Goal: Task Accomplishment & Management: Complete application form

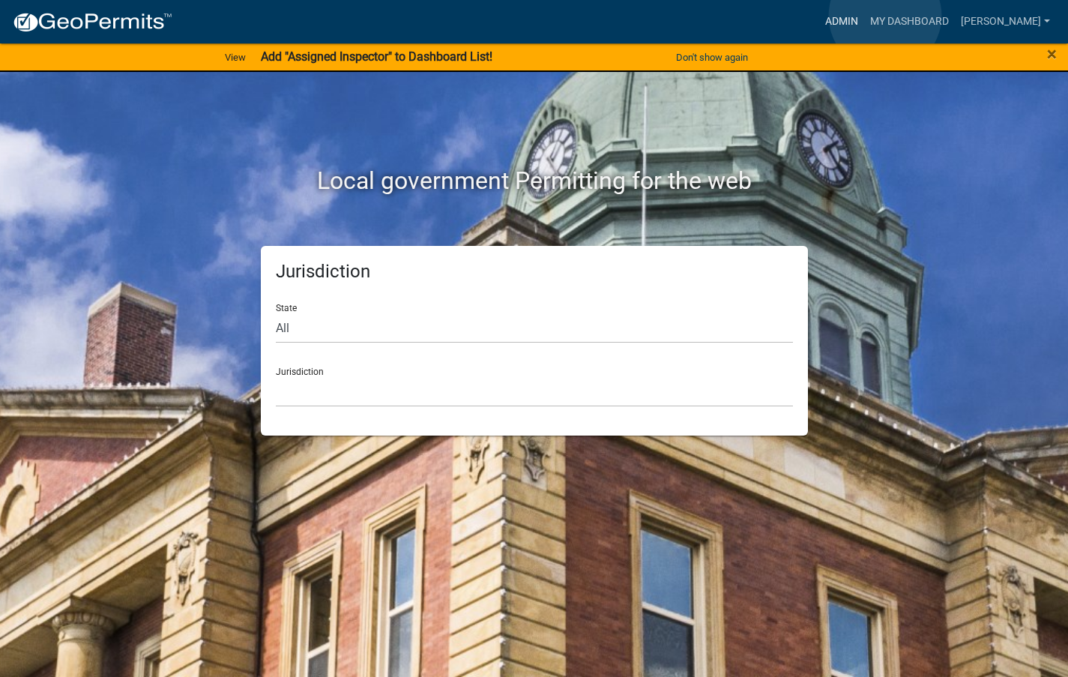
click at [864, 16] on link "Admin" at bounding box center [841, 21] width 45 height 28
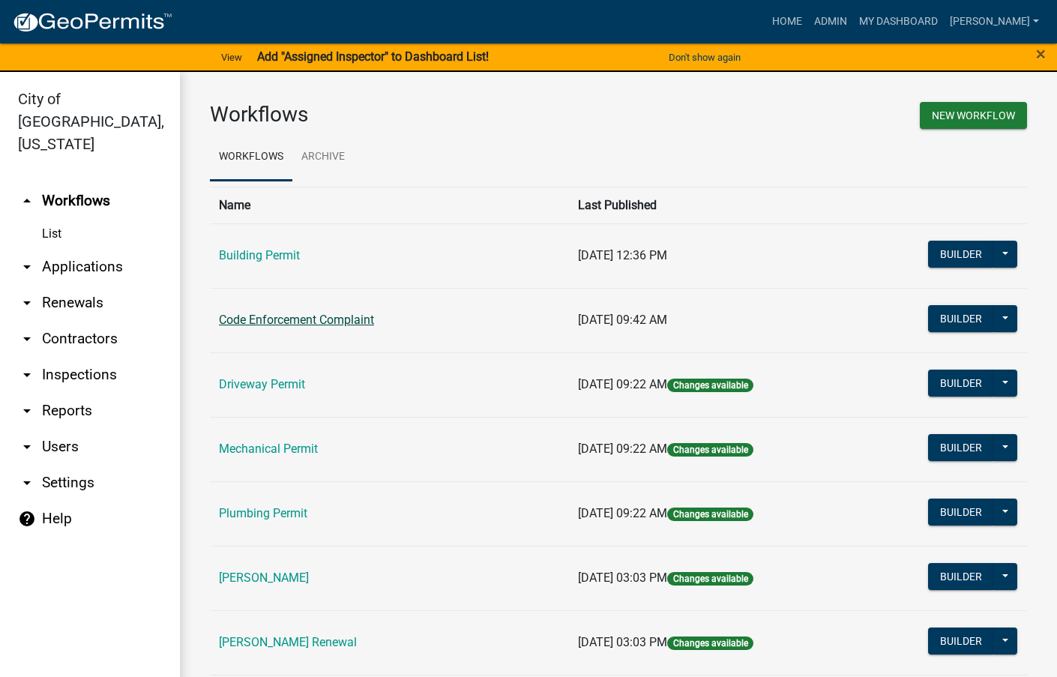
click at [345, 318] on link "Code Enforcement Complaint" at bounding box center [296, 320] width 155 height 14
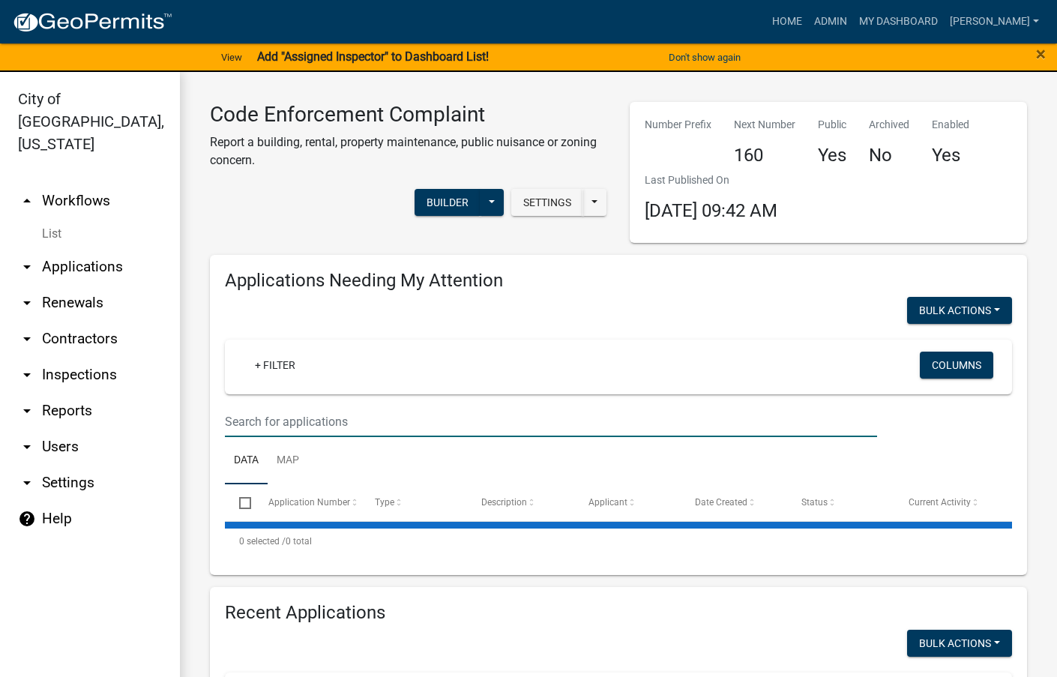
click at [318, 415] on input "text" at bounding box center [551, 421] width 652 height 31
select select "3: 100"
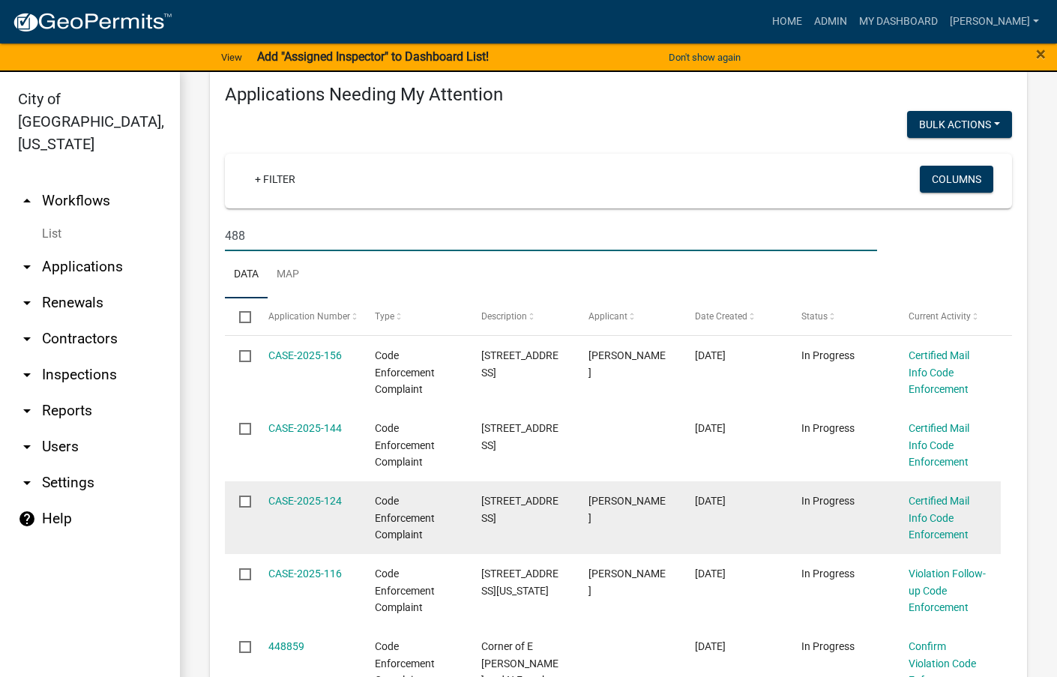
scroll to position [150, 0]
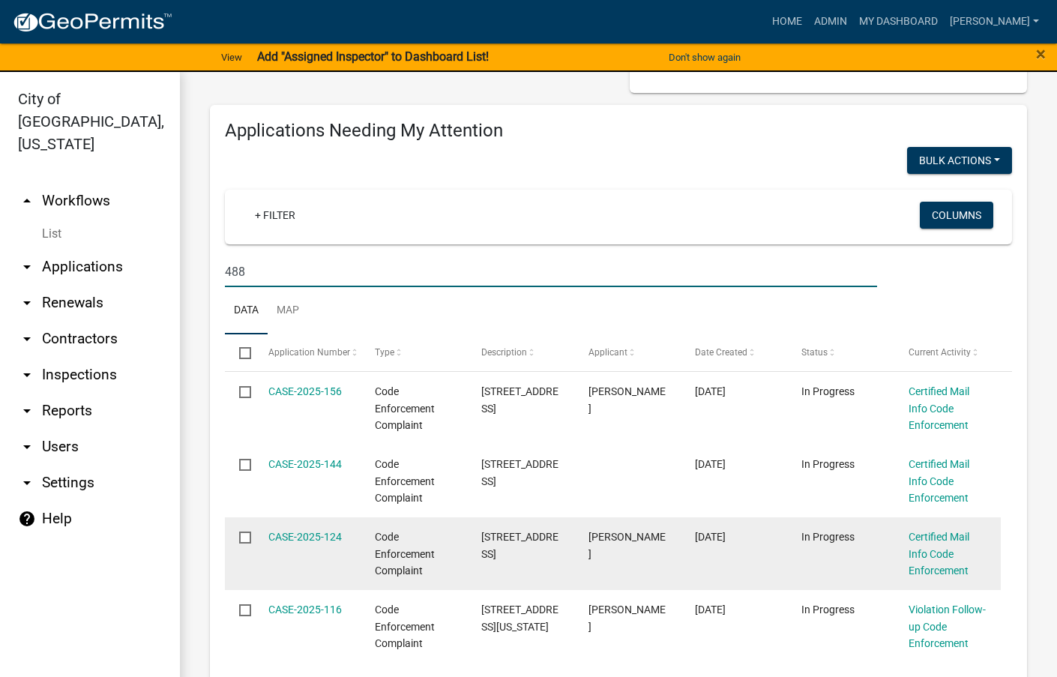
type input "488"
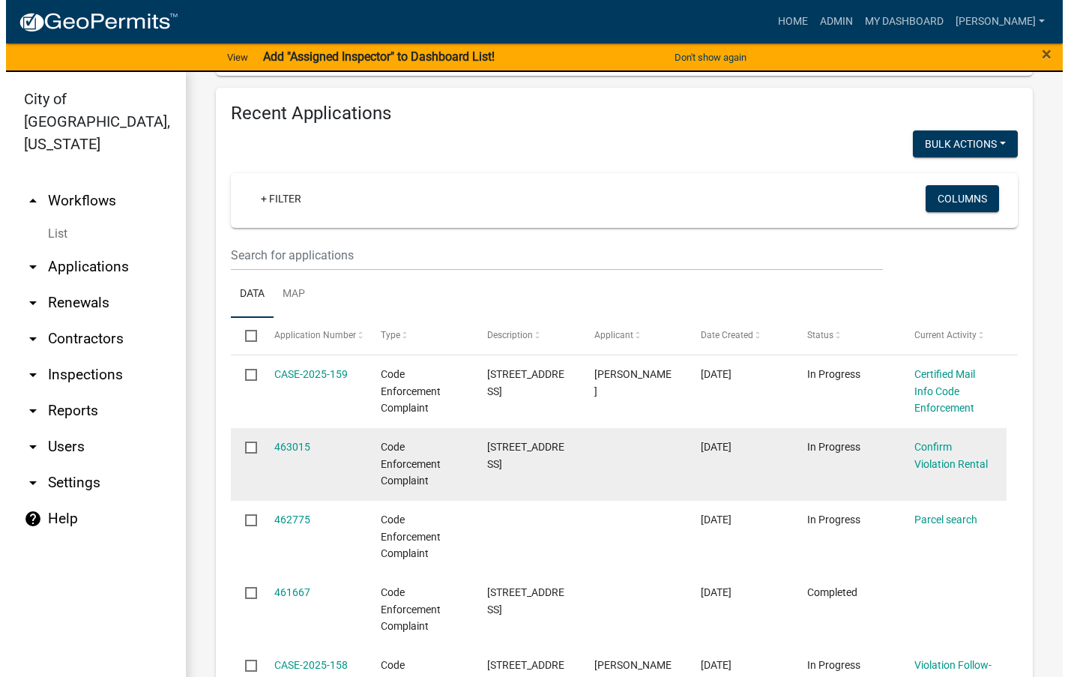
scroll to position [1274, 0]
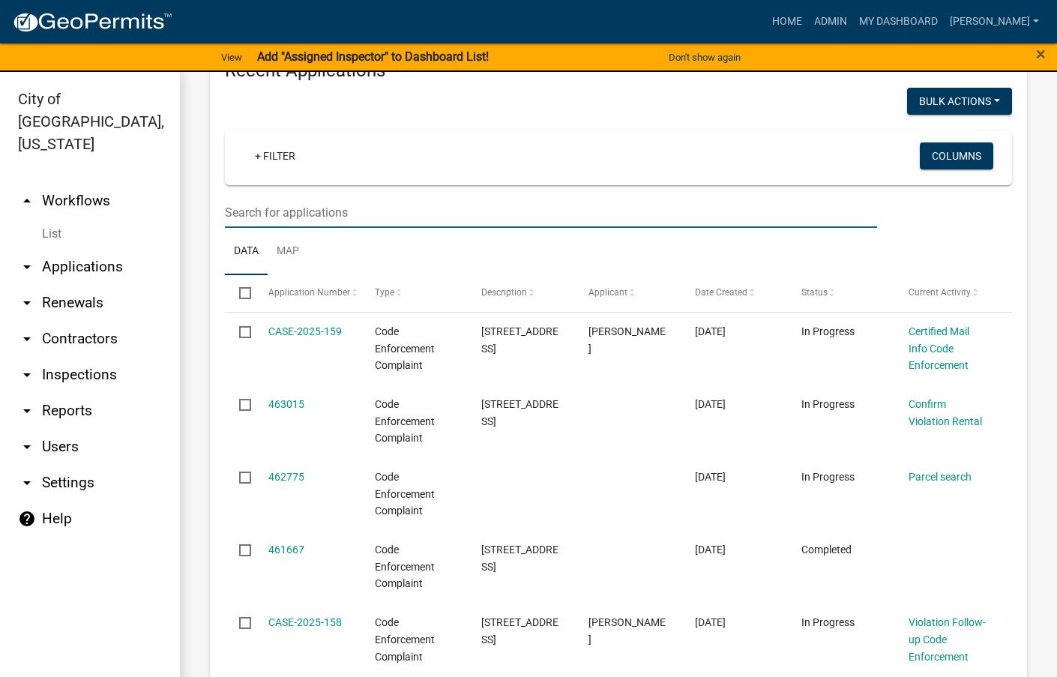
click at [419, 212] on input "text" at bounding box center [551, 212] width 652 height 31
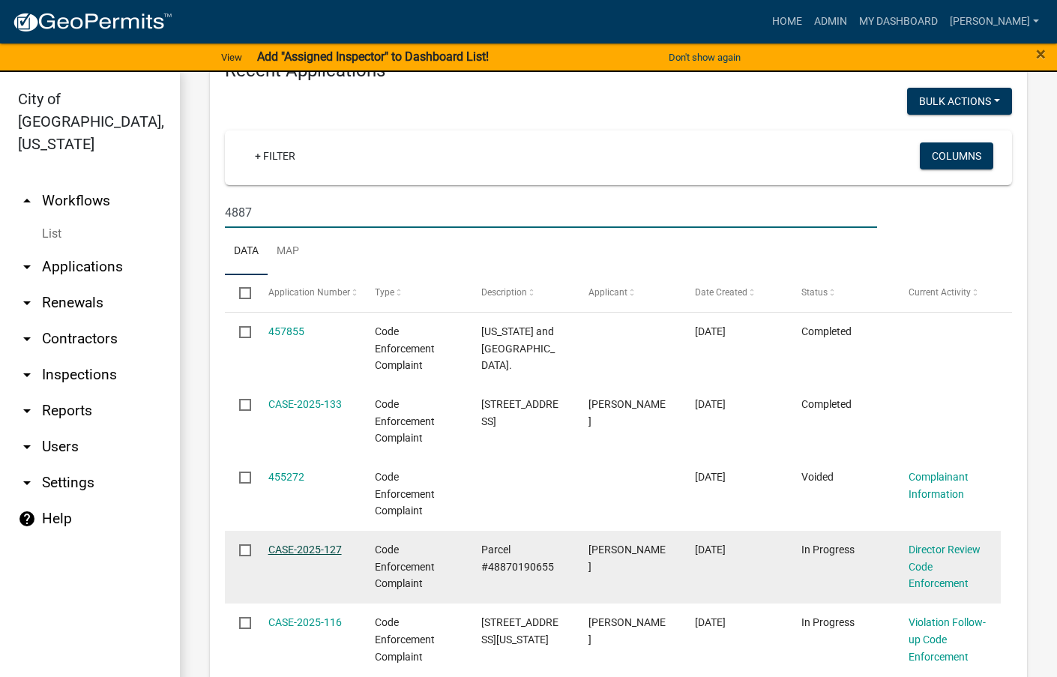
type input "4887"
click at [300, 549] on link "CASE-2025-127" at bounding box center [304, 549] width 73 height 12
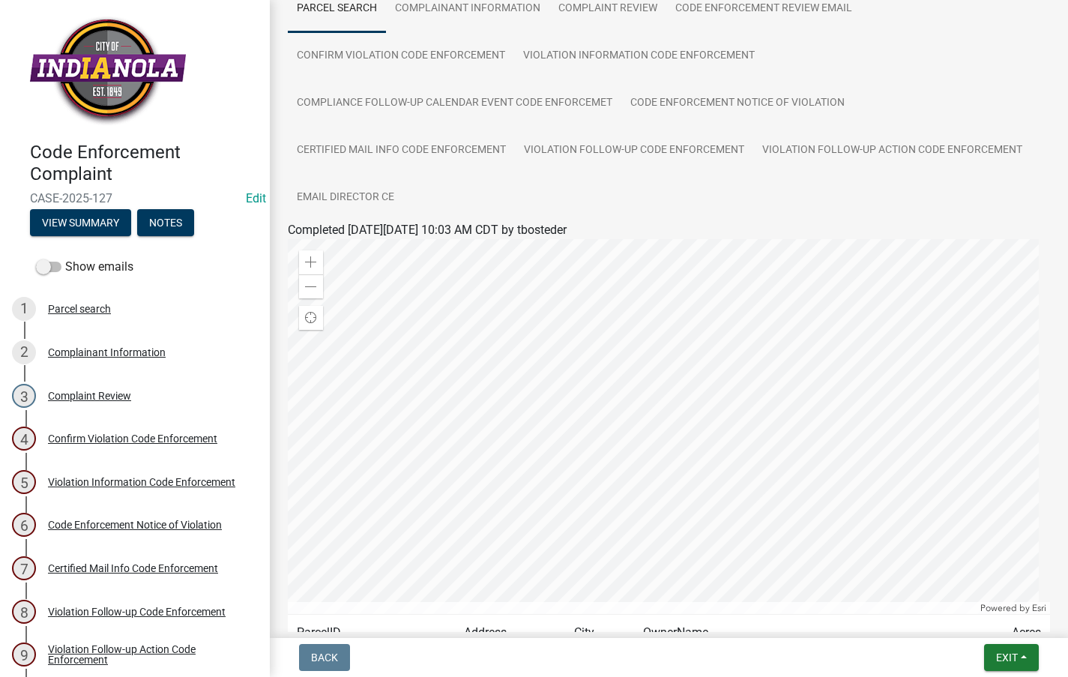
scroll to position [273, 0]
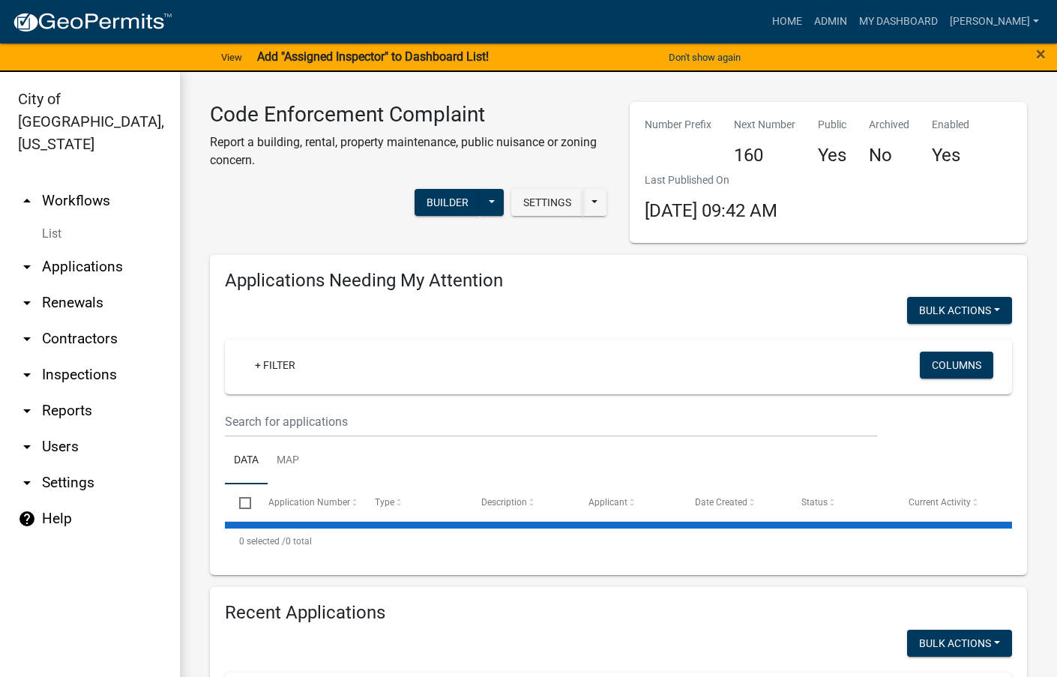
select select "3: 100"
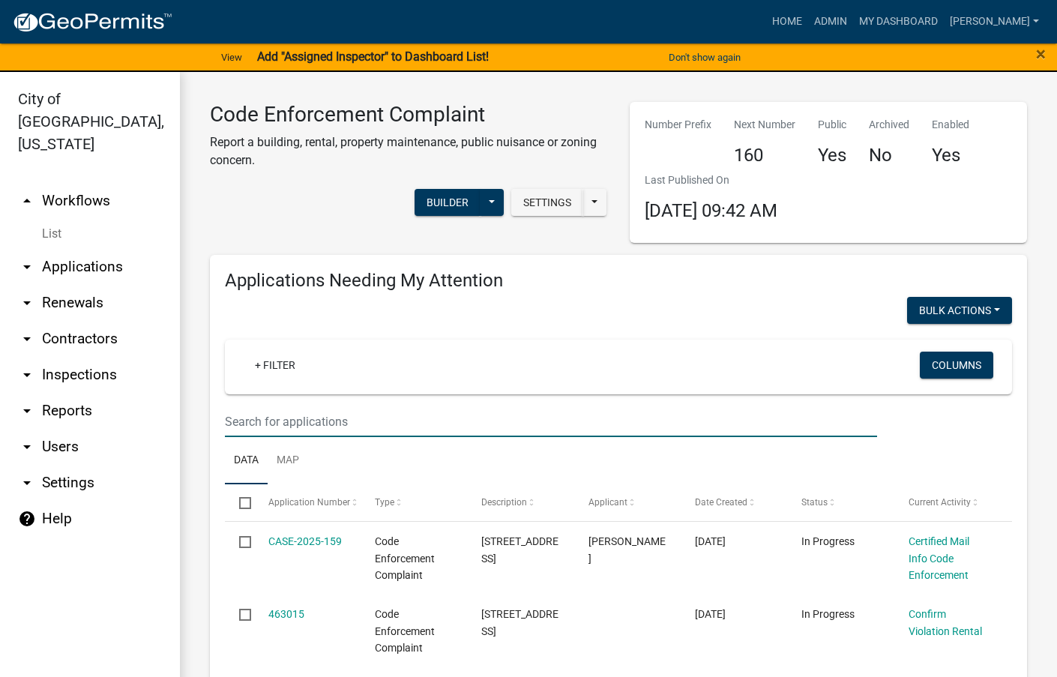
drag, startPoint x: 323, startPoint y: 420, endPoint x: 332, endPoint y: 424, distance: 9.7
click at [327, 418] on input "text" at bounding box center [551, 421] width 652 height 31
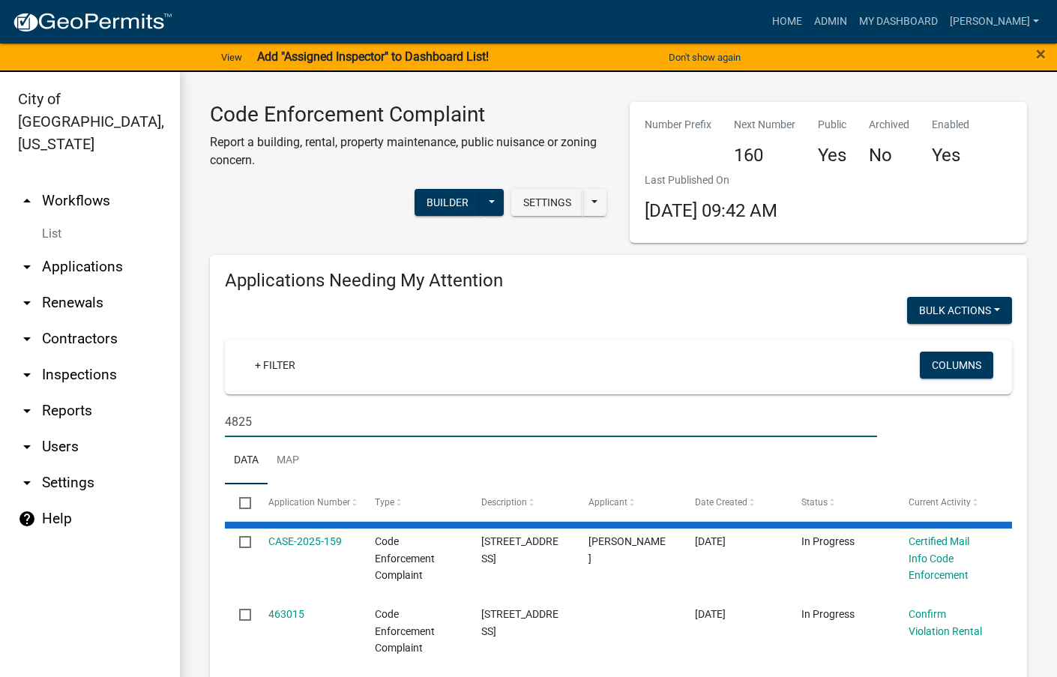
type input "4825"
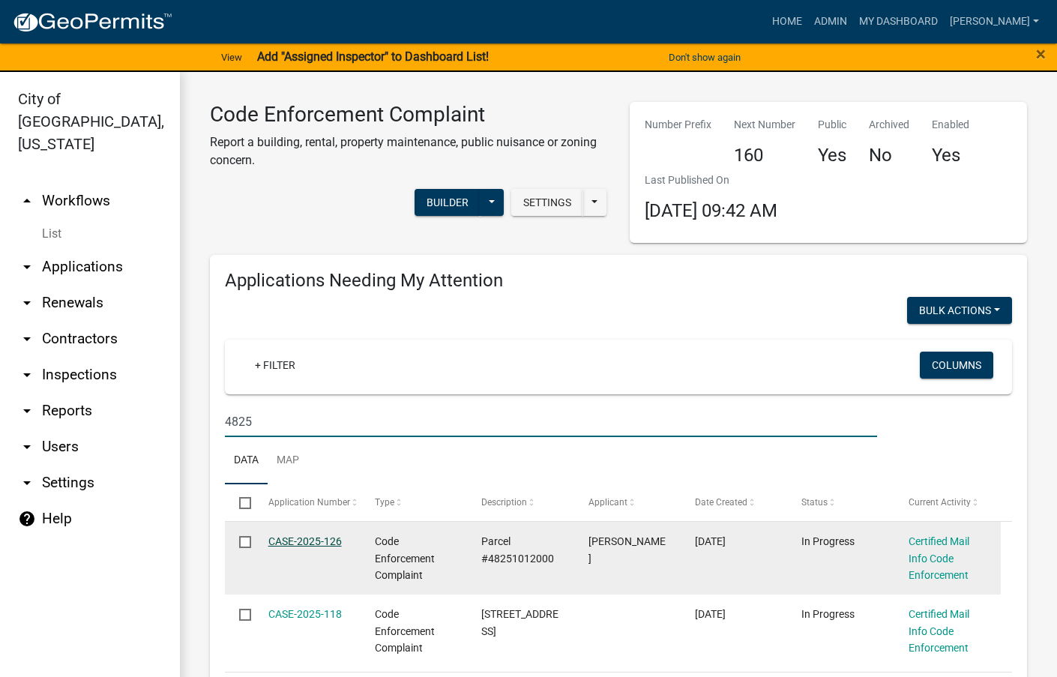
click at [302, 536] on link "CASE-2025-126" at bounding box center [304, 541] width 73 height 12
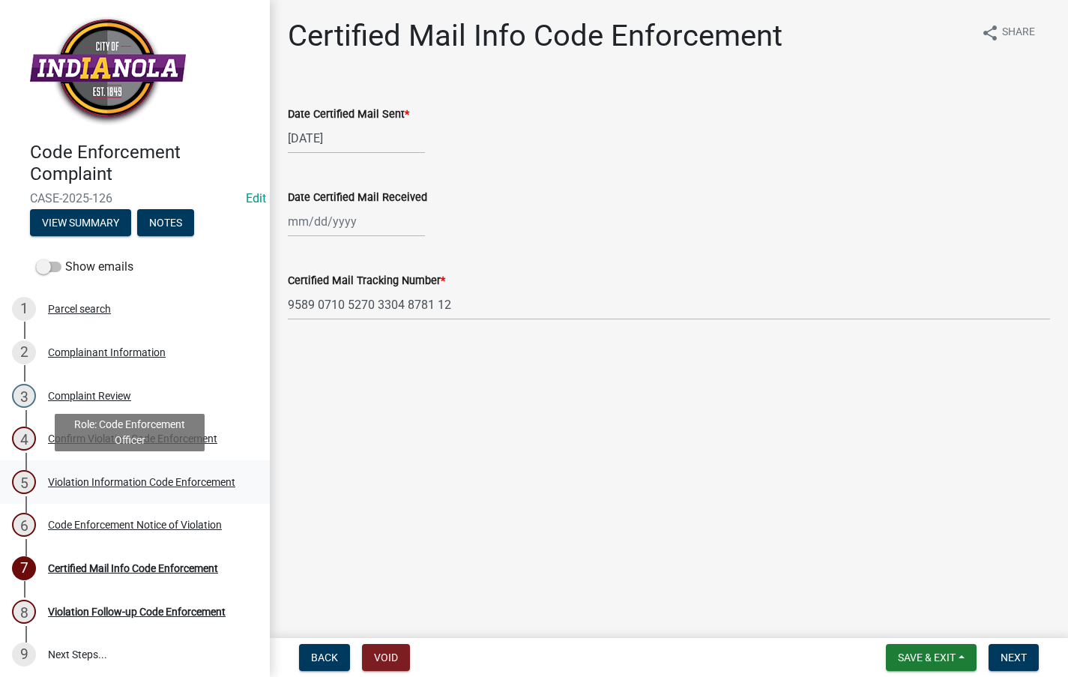
click at [112, 478] on div "Violation Information Code Enforcement" at bounding box center [141, 482] width 187 height 10
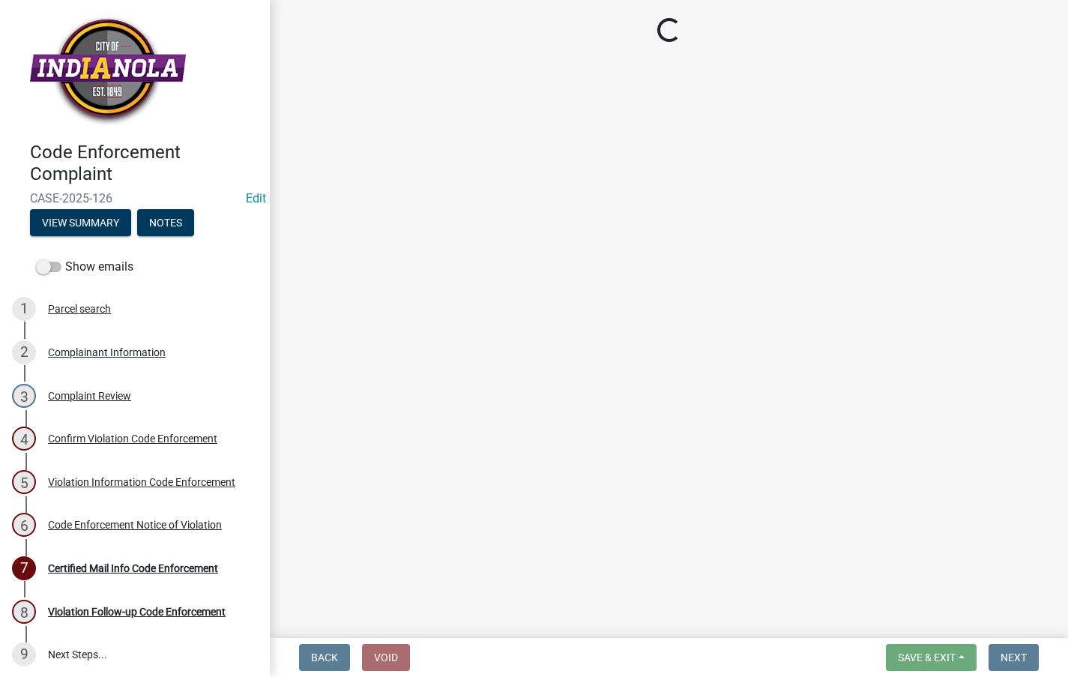
select select "634d5426-b8b3-48ee-aa1e-d523f7499186"
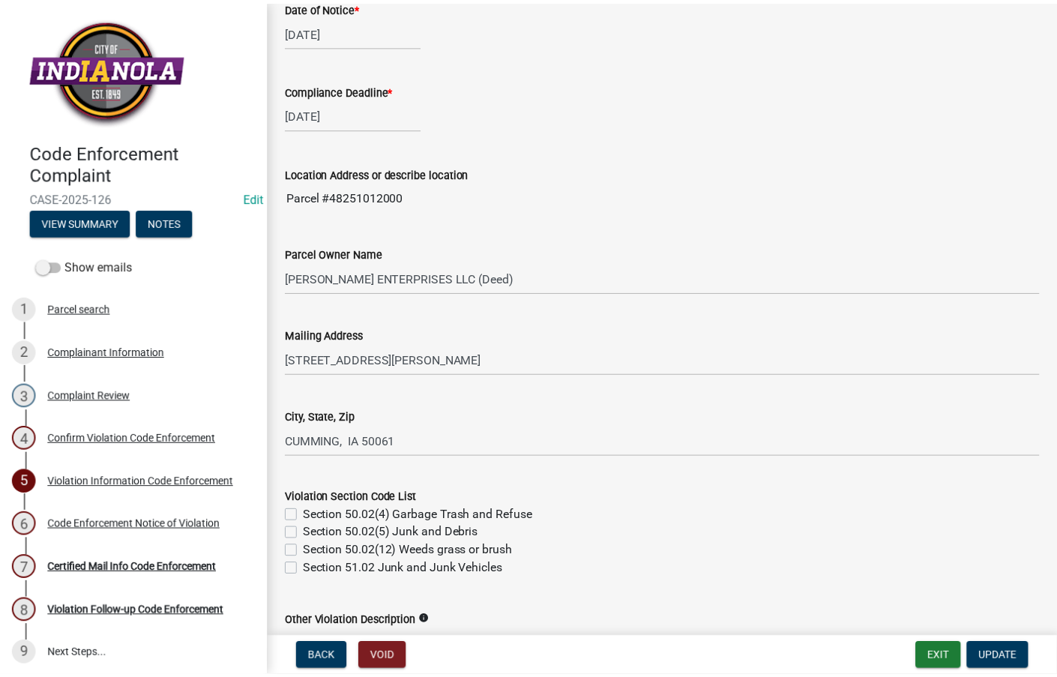
scroll to position [525, 0]
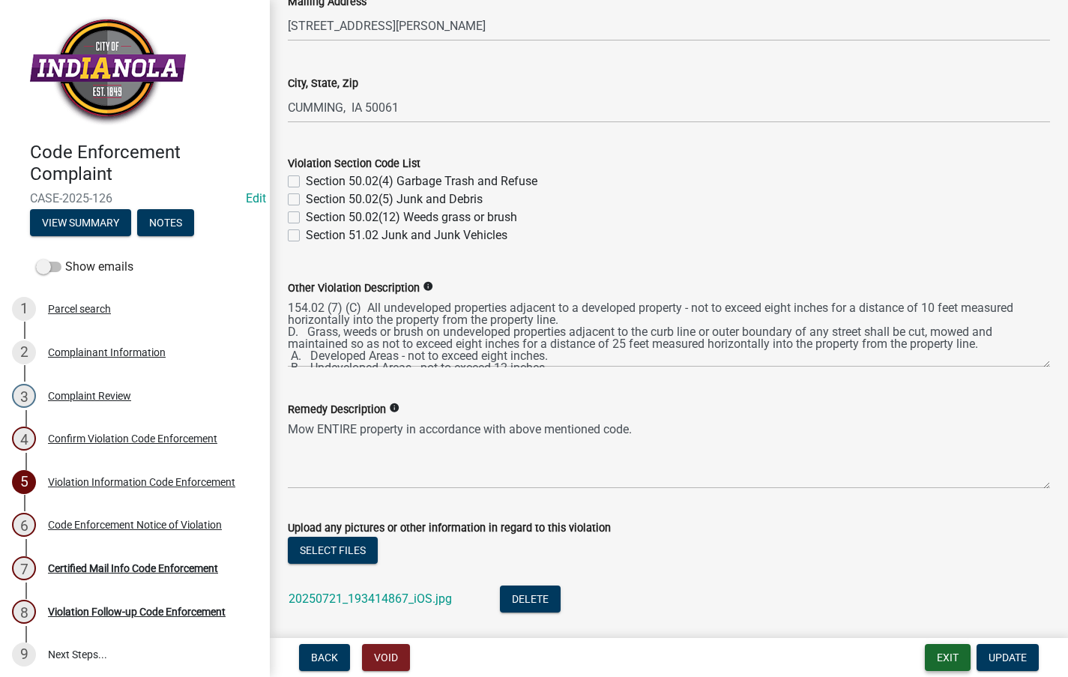
click at [956, 649] on button "Exit" at bounding box center [948, 657] width 46 height 27
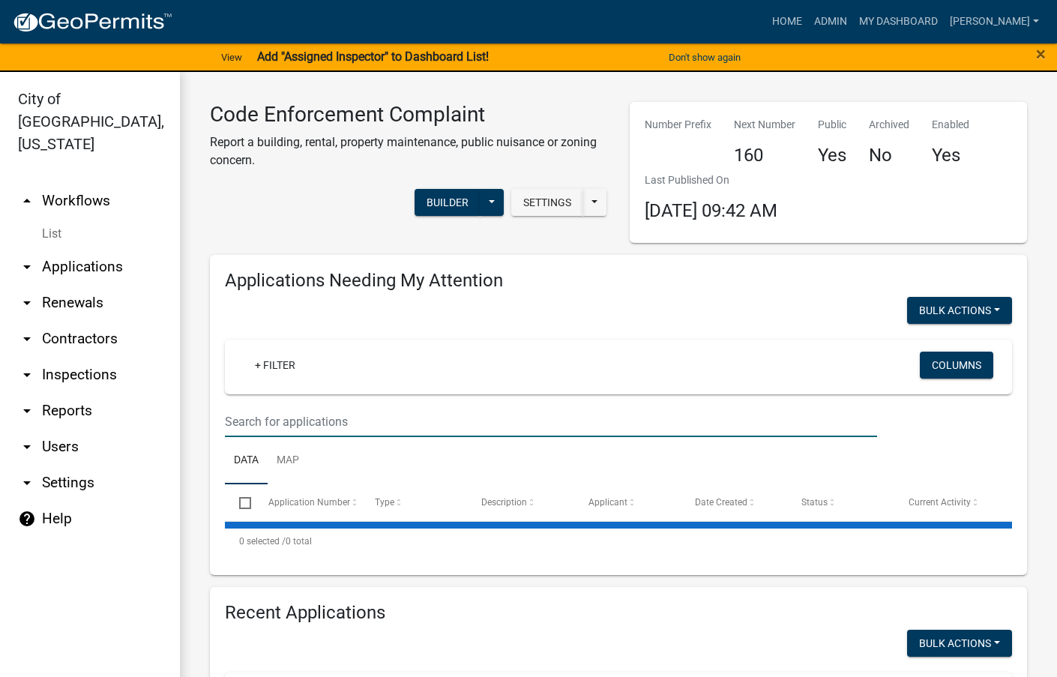
click at [389, 427] on input "text" at bounding box center [551, 421] width 652 height 31
select select "3: 100"
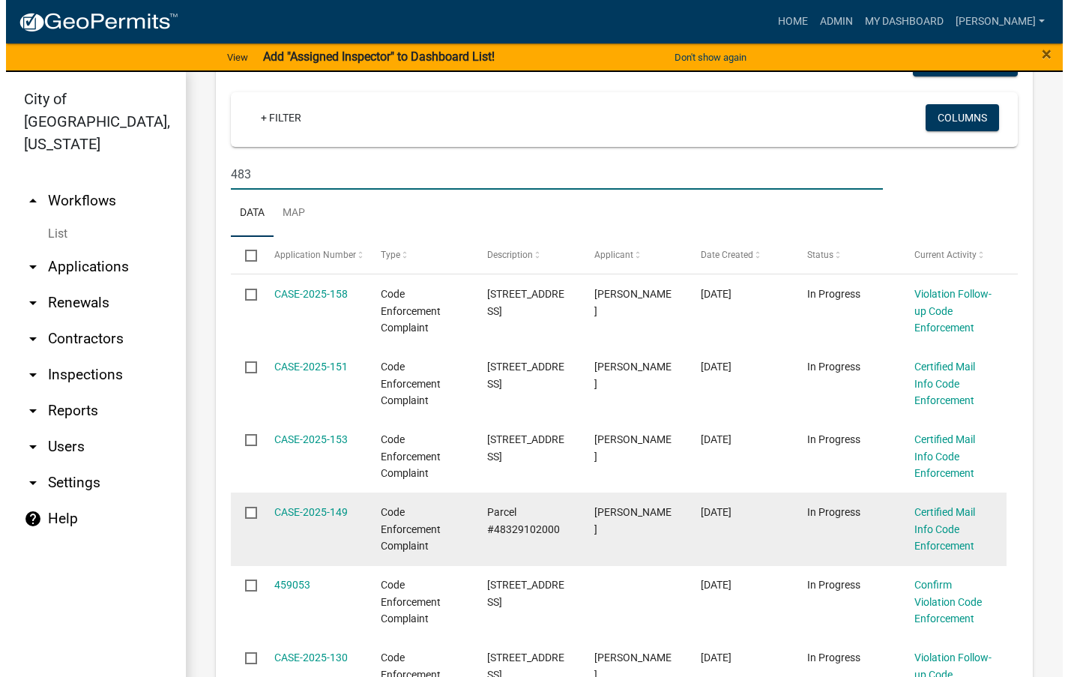
scroll to position [300, 0]
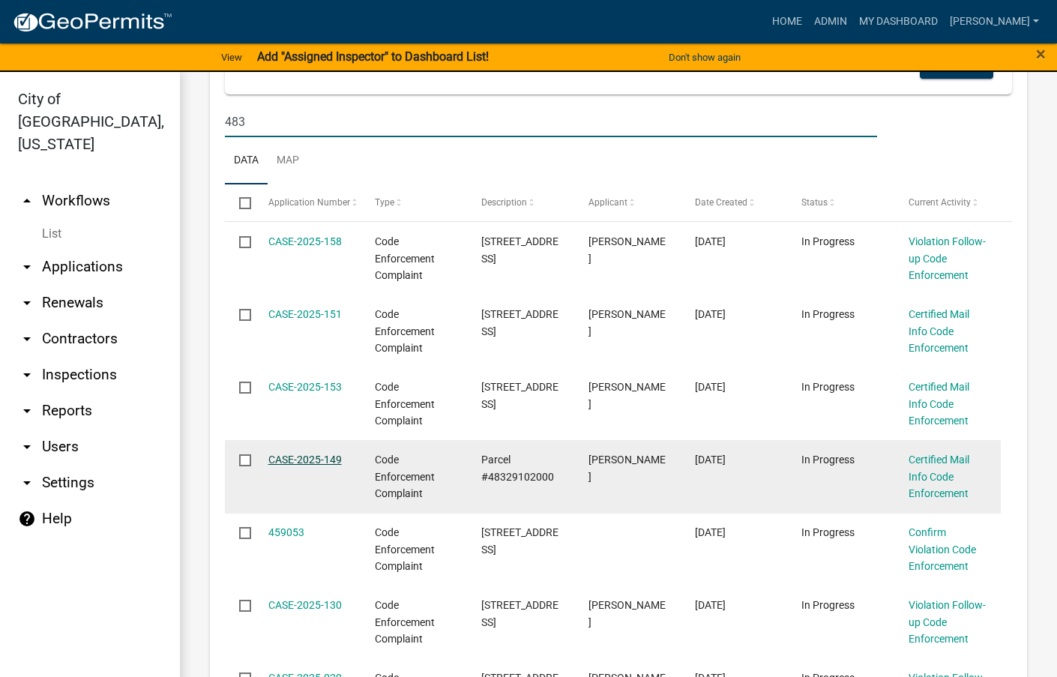
type input "483"
click at [330, 456] on link "CASE-2025-149" at bounding box center [304, 459] width 73 height 12
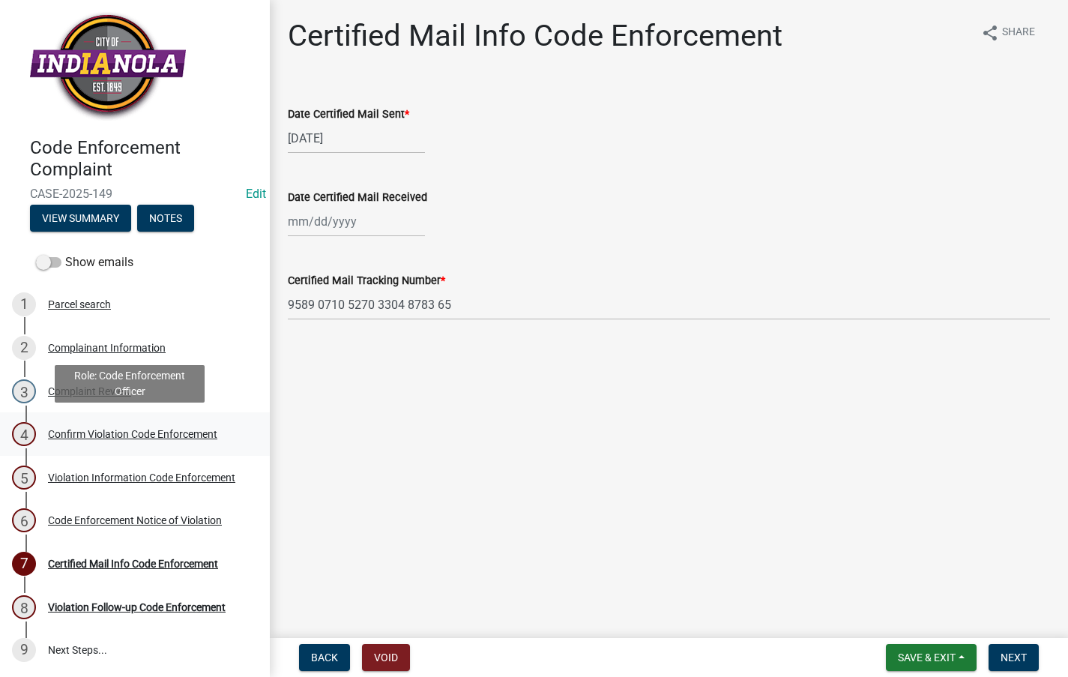
scroll to position [5, 0]
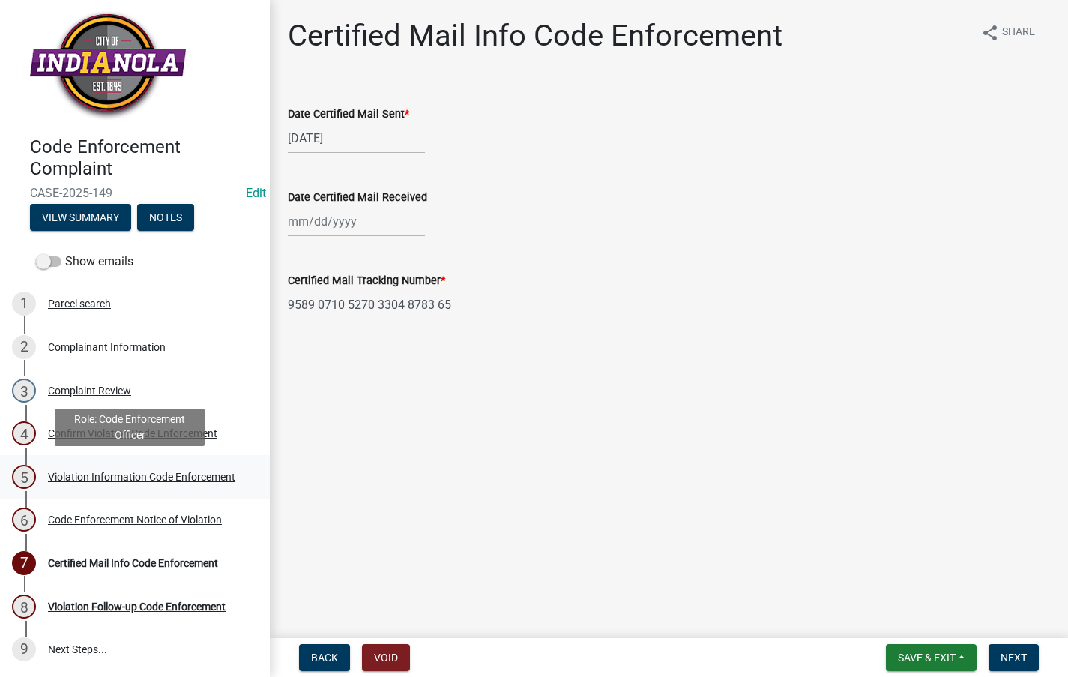
click at [121, 471] on div "Violation Information Code Enforcement" at bounding box center [141, 476] width 187 height 10
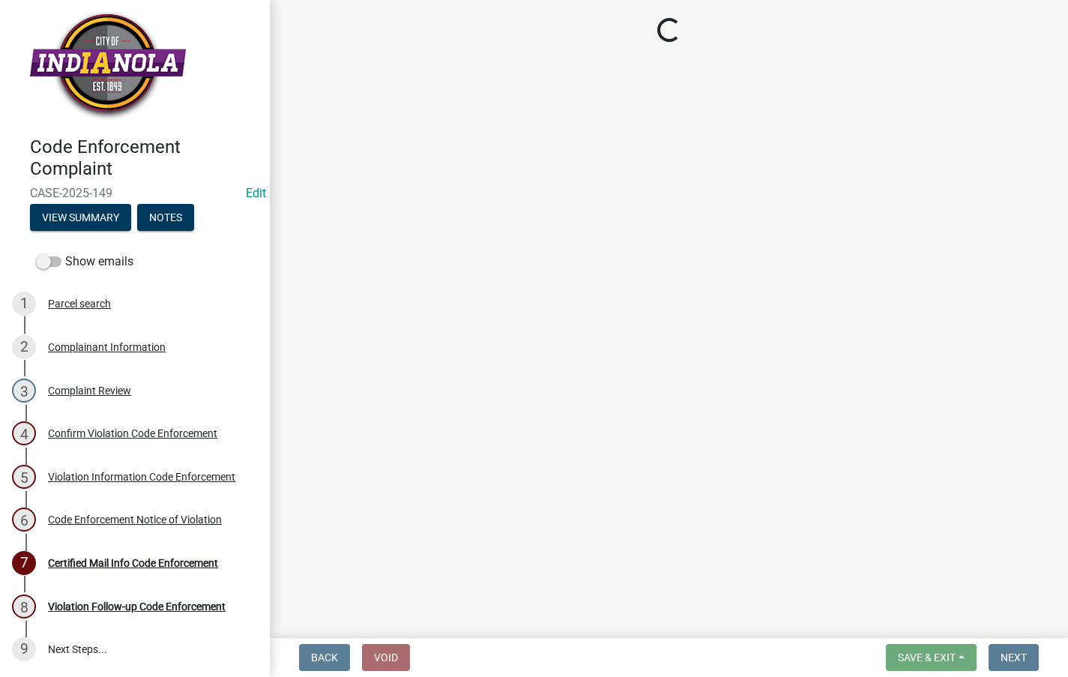
select select "634d5426-b8b3-48ee-aa1e-d523f7499186"
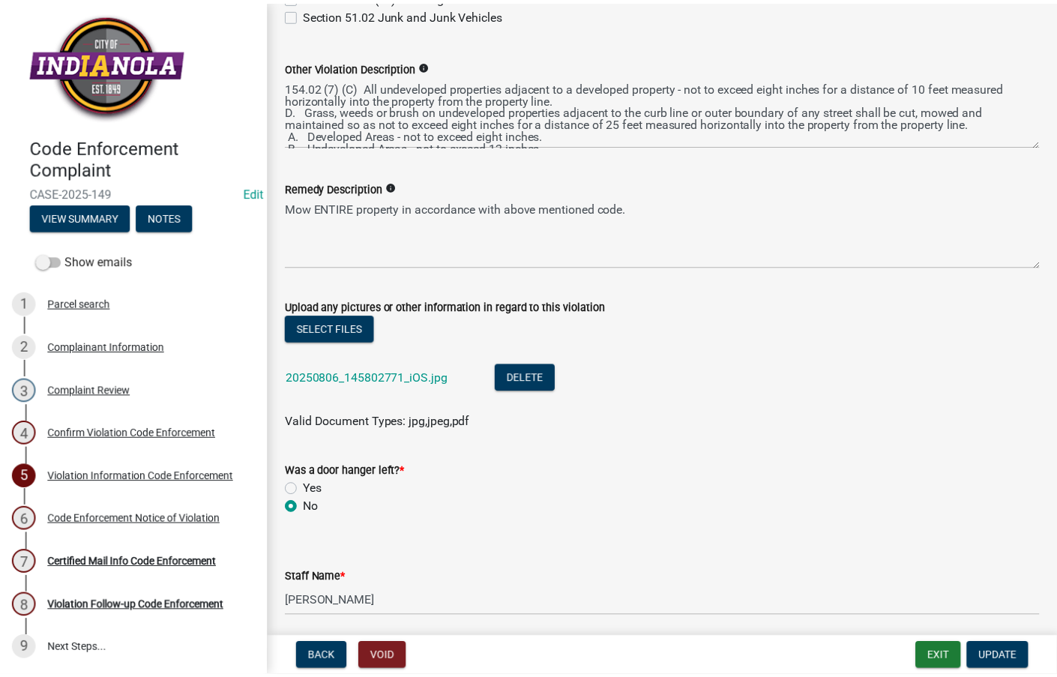
scroll to position [750, 0]
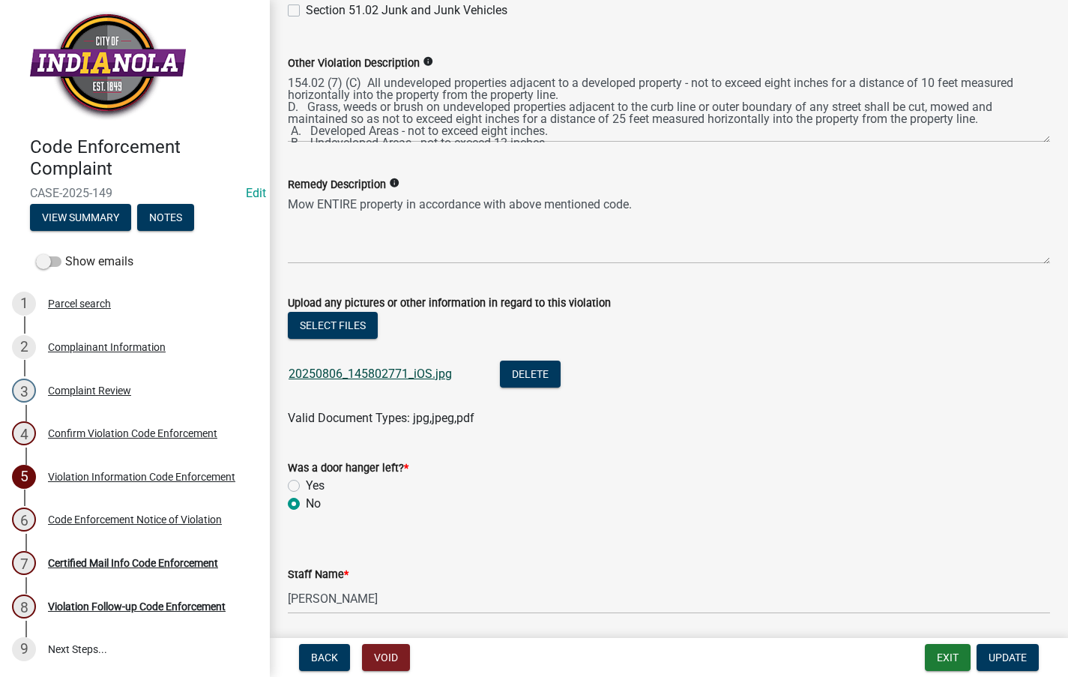
click at [354, 373] on link "20250806_145802771_iOS.jpg" at bounding box center [370, 374] width 163 height 14
click at [942, 653] on button "Exit" at bounding box center [948, 657] width 46 height 27
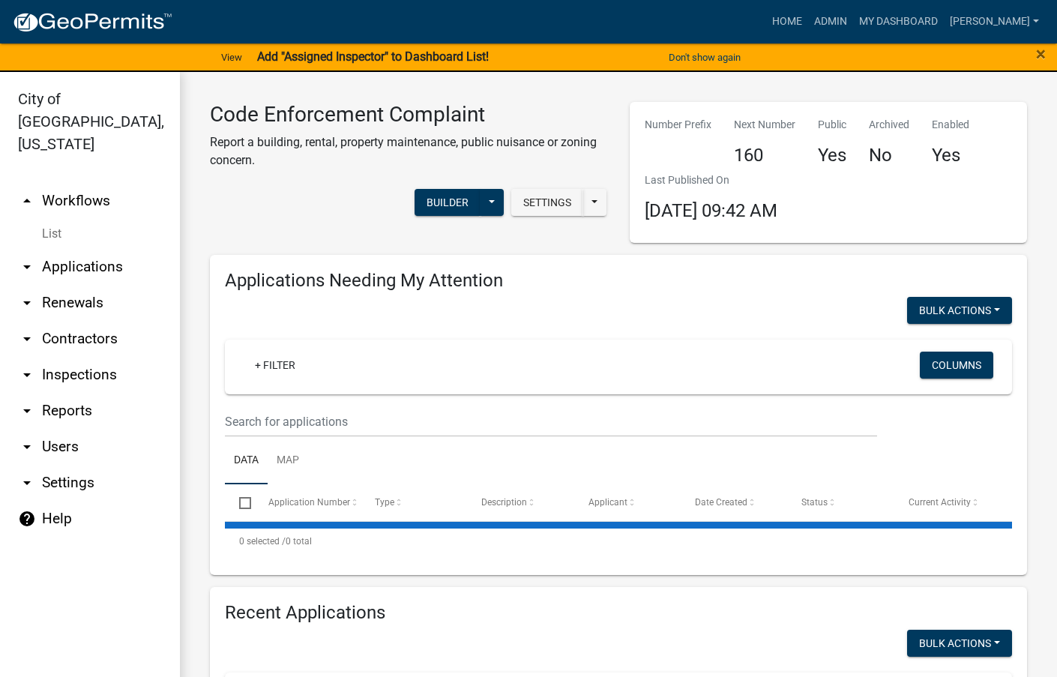
select select "3: 100"
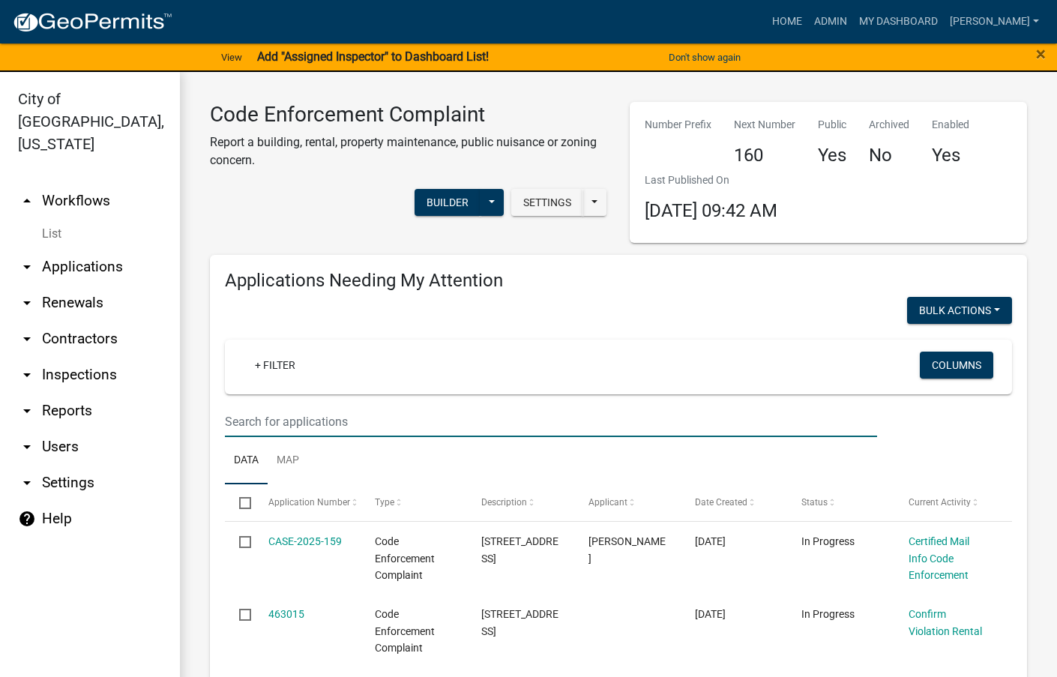
click at [405, 415] on input "text" at bounding box center [551, 421] width 652 height 31
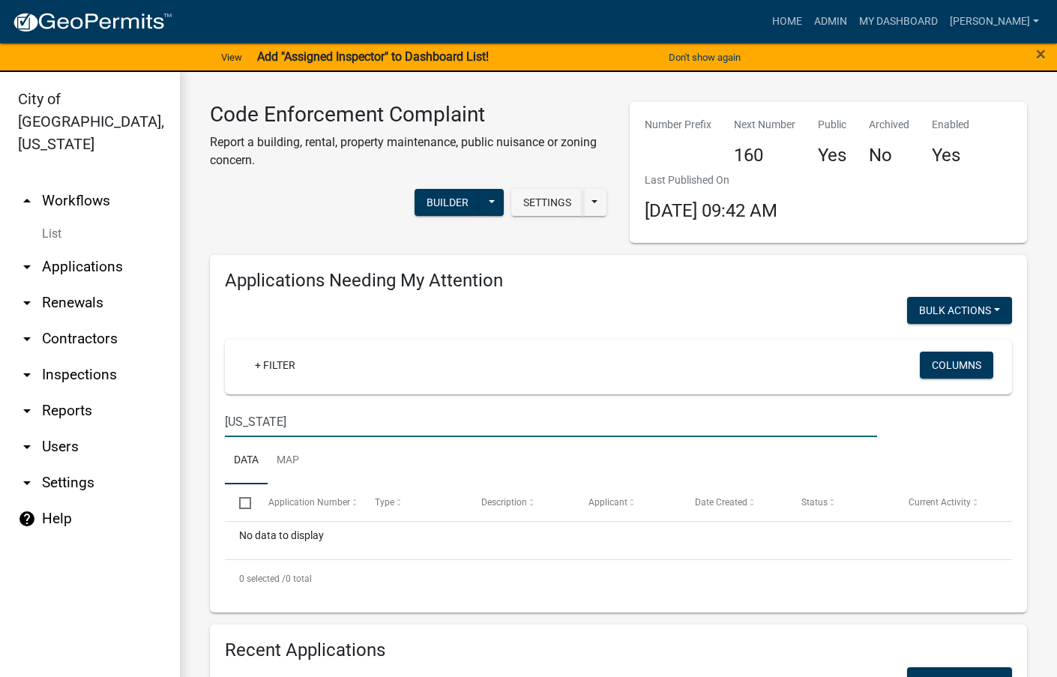
type input "[US_STATE]"
select select "3: 100"
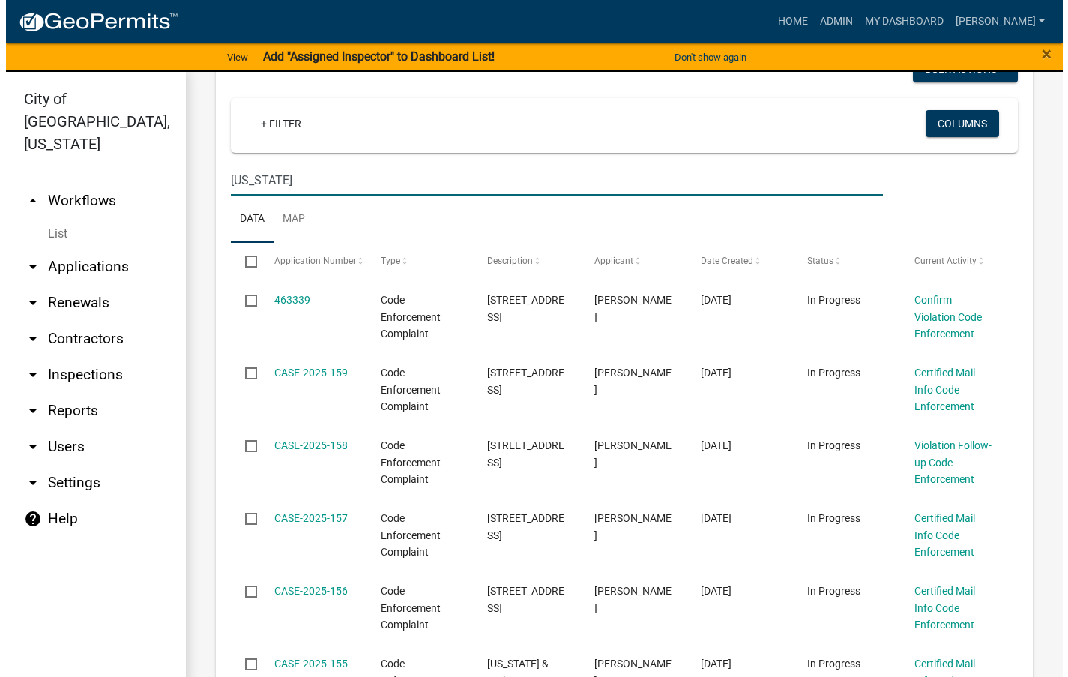
scroll to position [375, 0]
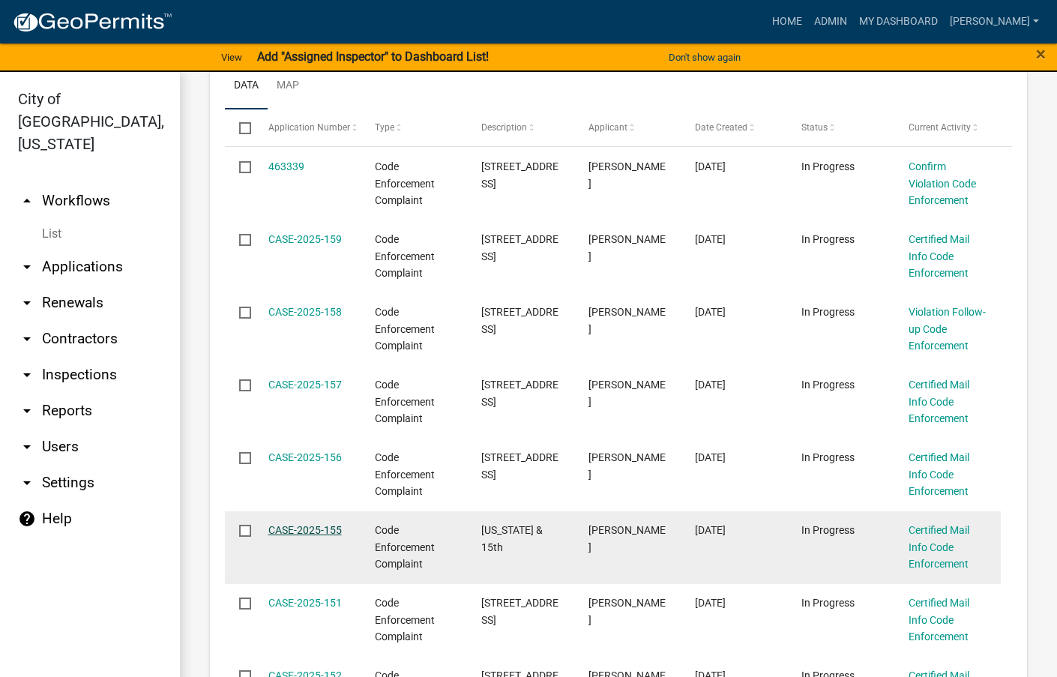
click at [331, 529] on link "CASE-2025-155" at bounding box center [304, 530] width 73 height 12
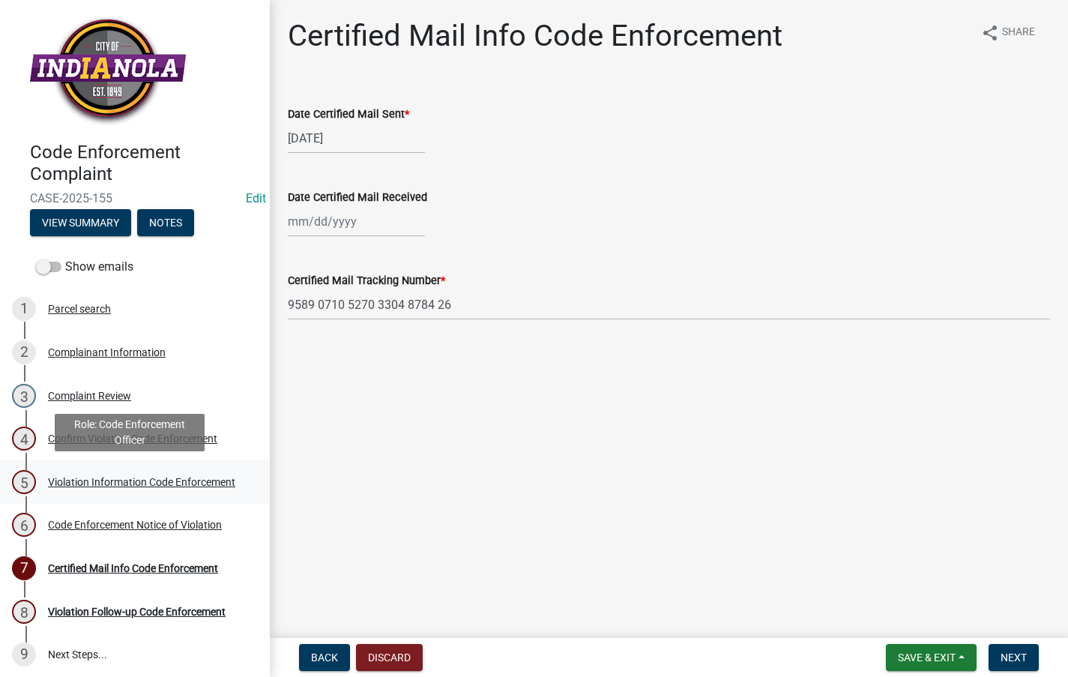
click at [99, 477] on div "Violation Information Code Enforcement" at bounding box center [141, 482] width 187 height 10
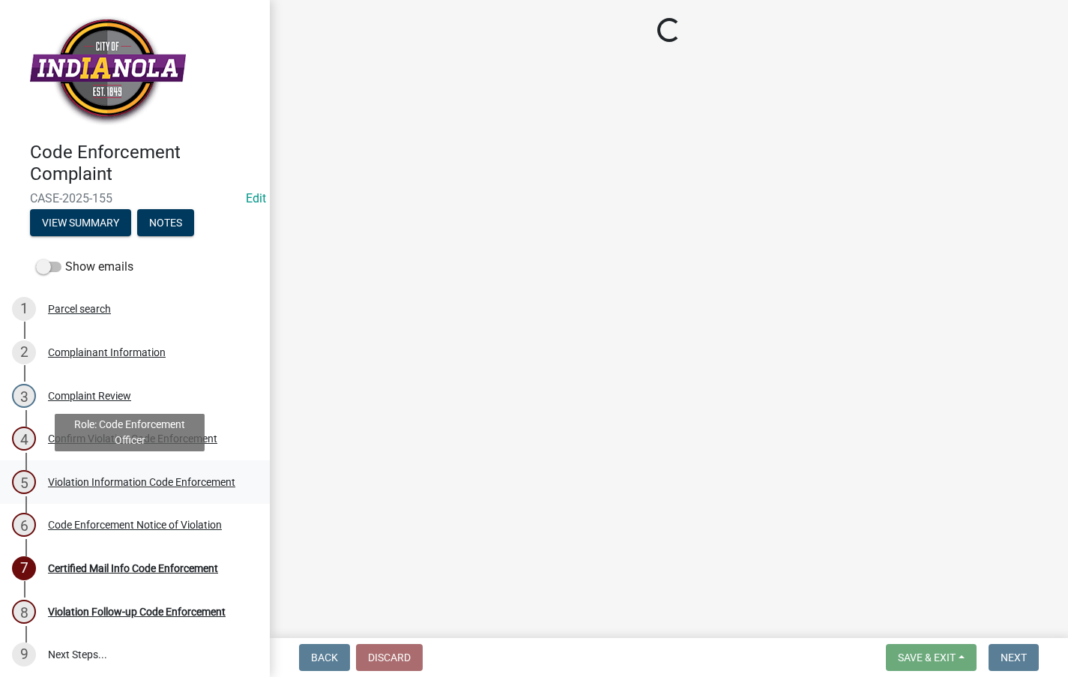
select select "634d5426-b8b3-48ee-aa1e-d523f7499186"
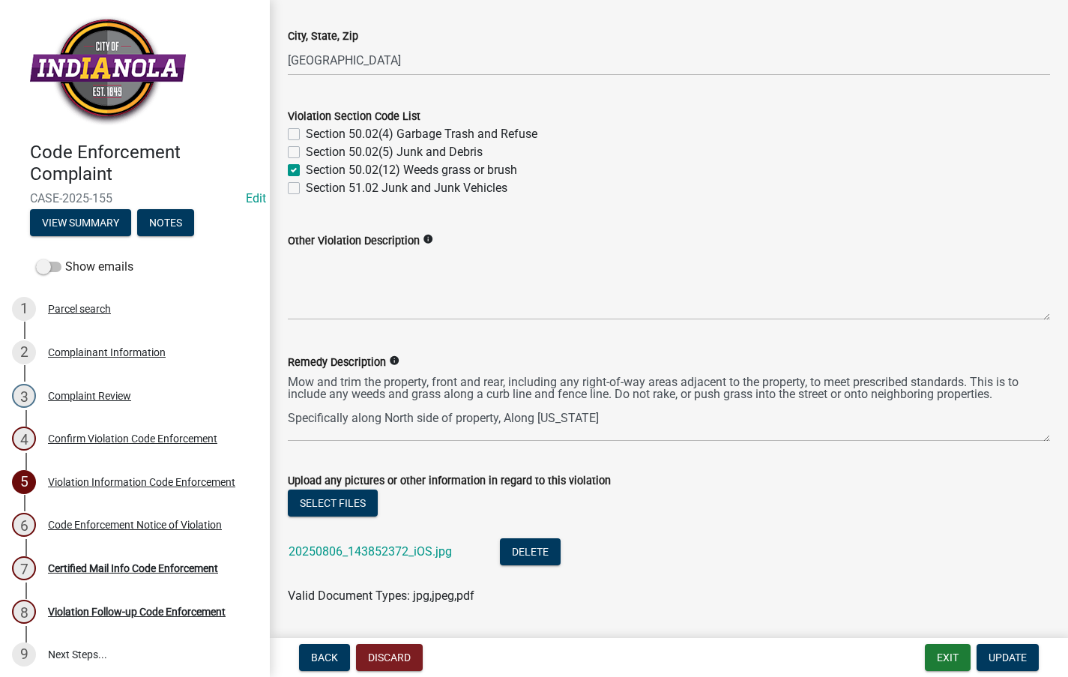
scroll to position [750, 0]
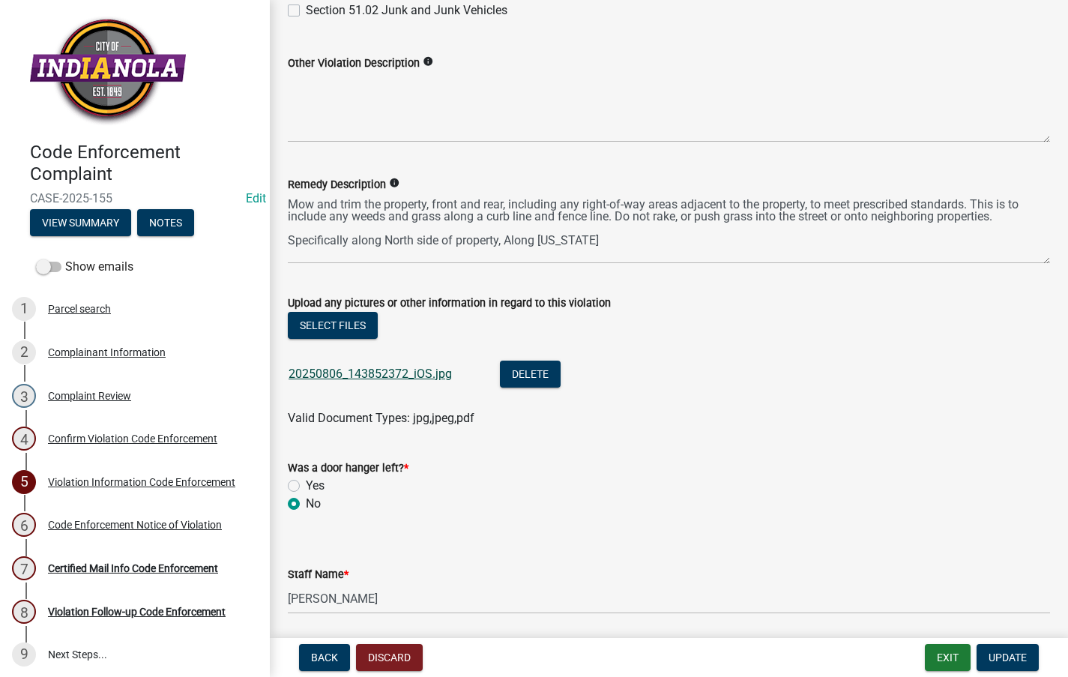
click at [356, 373] on link "20250806_143852372_iOS.jpg" at bounding box center [370, 374] width 163 height 14
click at [934, 655] on button "Exit" at bounding box center [948, 657] width 46 height 27
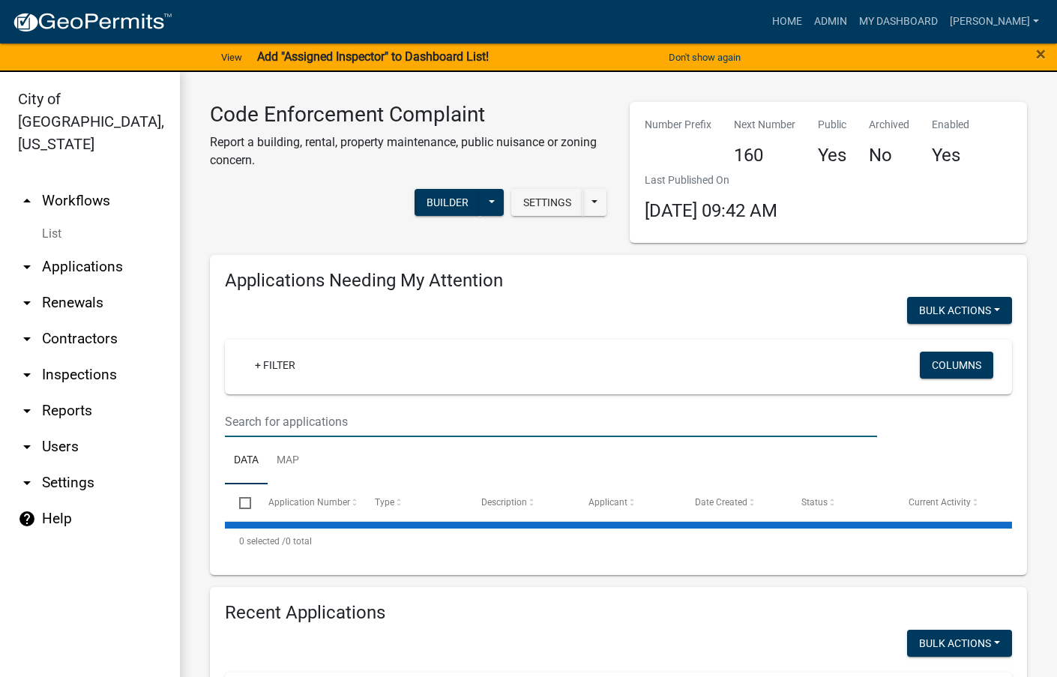
click at [321, 420] on input "text" at bounding box center [551, 421] width 652 height 31
select select "3: 100"
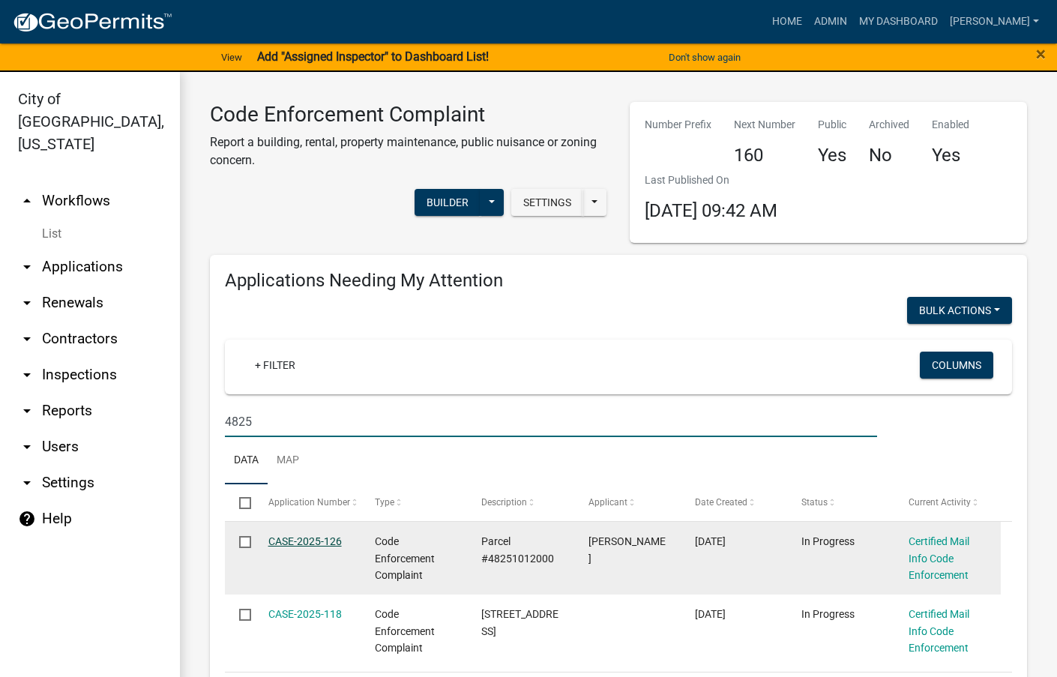
type input "4825"
click at [311, 540] on link "CASE-2025-126" at bounding box center [304, 541] width 73 height 12
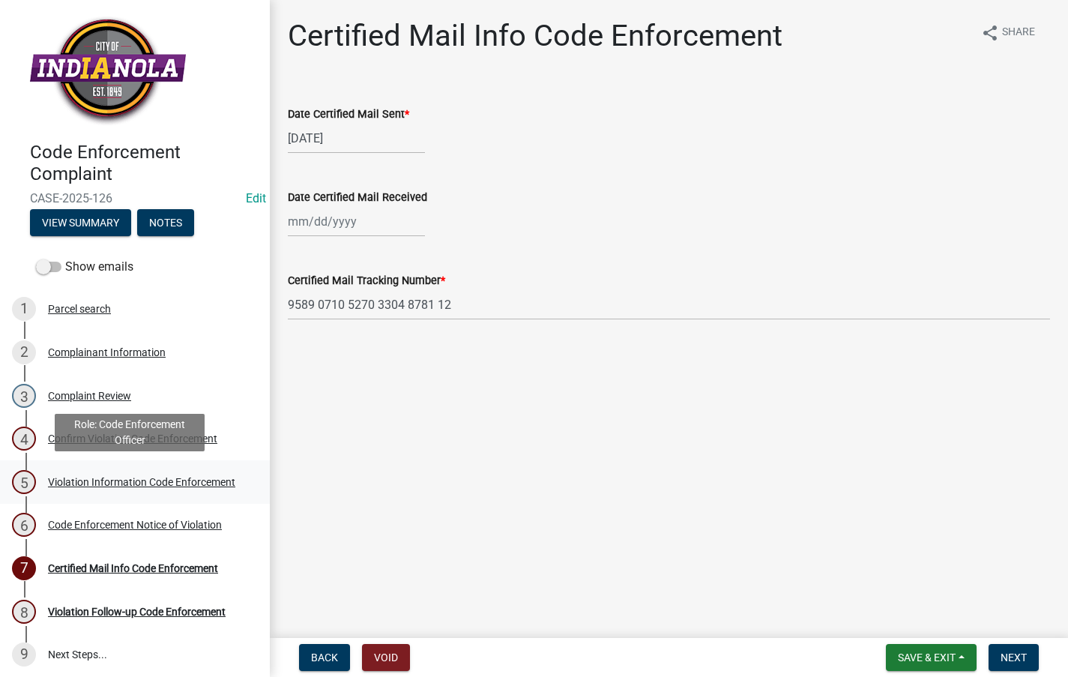
click at [107, 477] on div "Violation Information Code Enforcement" at bounding box center [141, 482] width 187 height 10
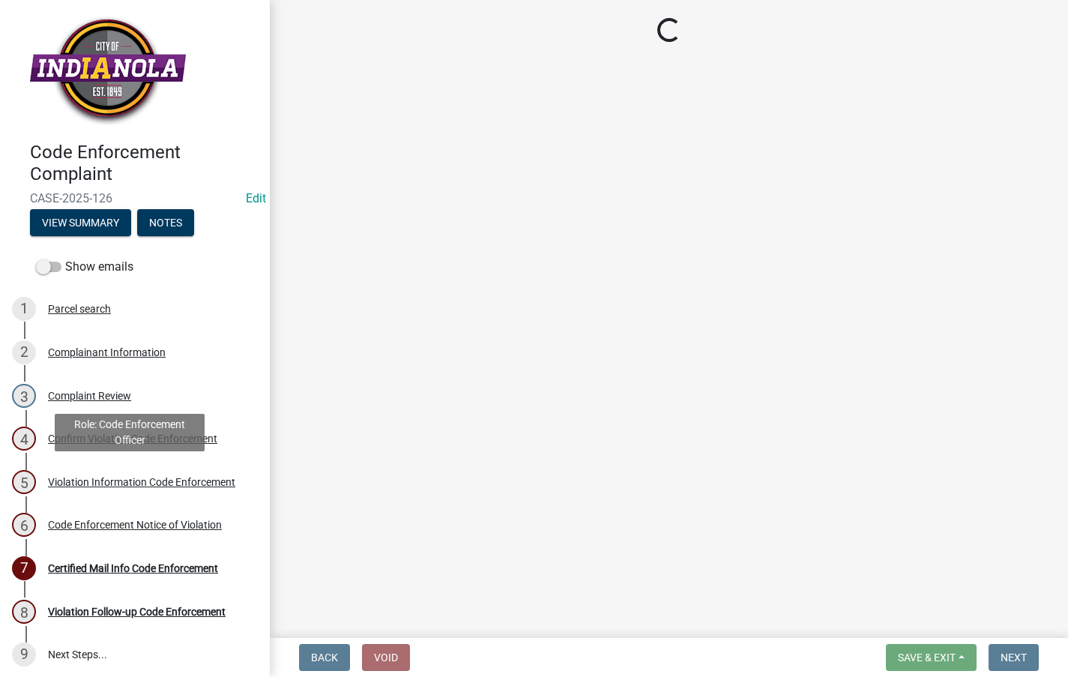
select select "634d5426-b8b3-48ee-aa1e-d523f7499186"
